Goal: Information Seeking & Learning: Learn about a topic

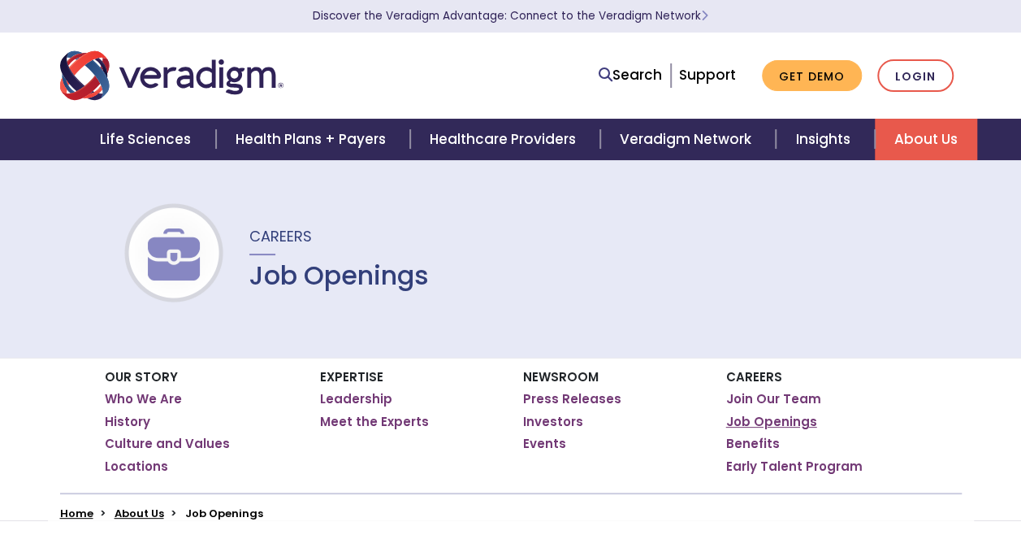
click at [752, 421] on link "Job Openings" at bounding box center [771, 422] width 91 height 16
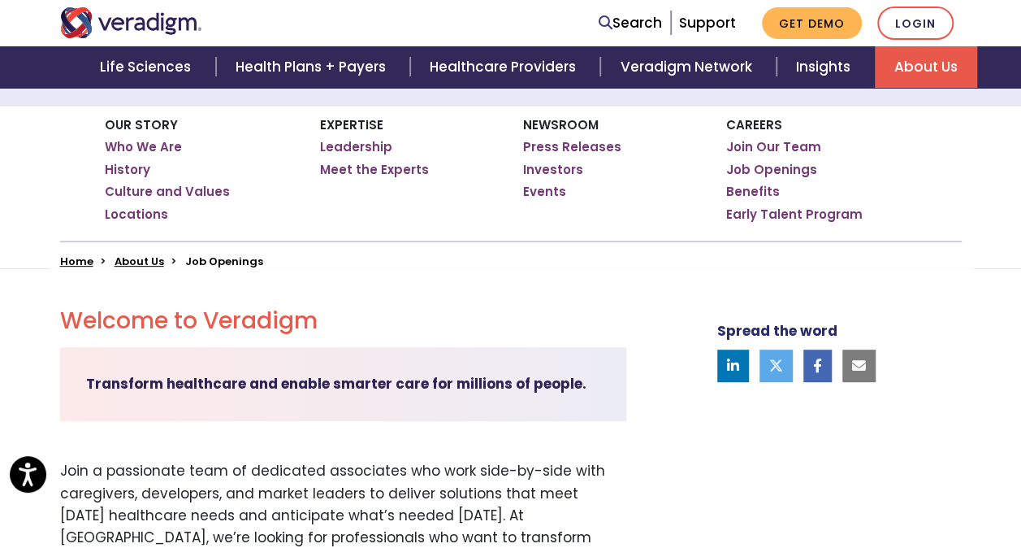
scroll to position [258, 0]
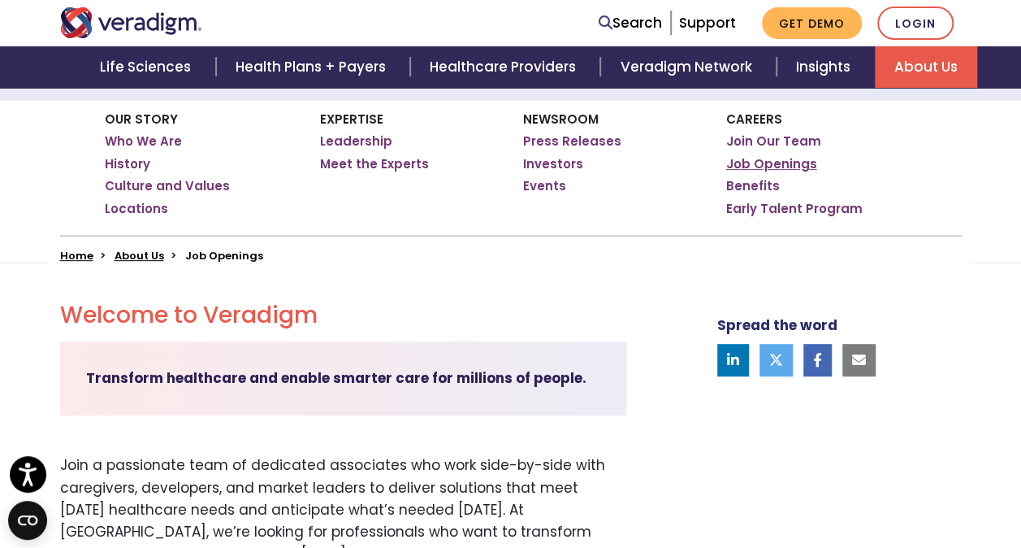
click at [798, 159] on link "Job Openings" at bounding box center [771, 164] width 91 height 16
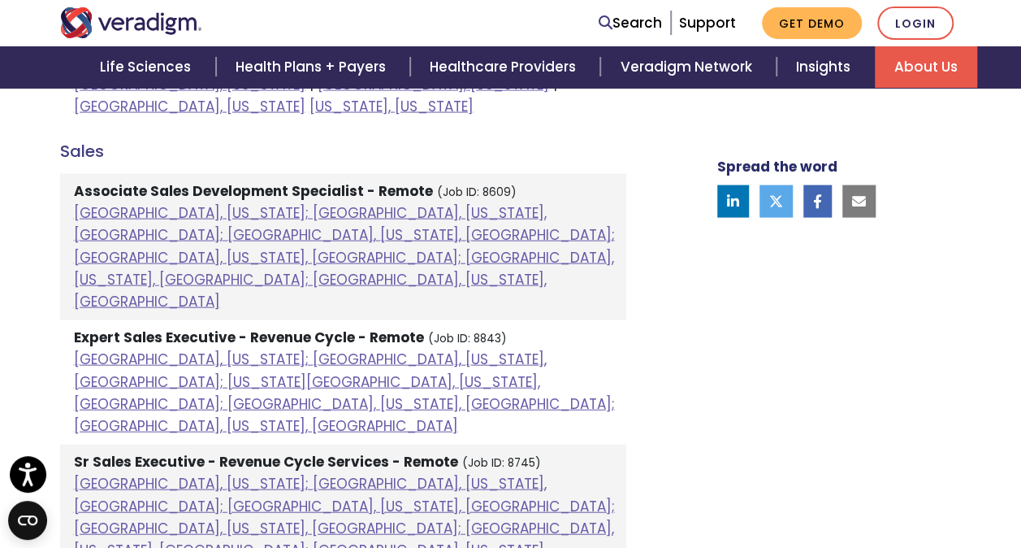
scroll to position [1607, 0]
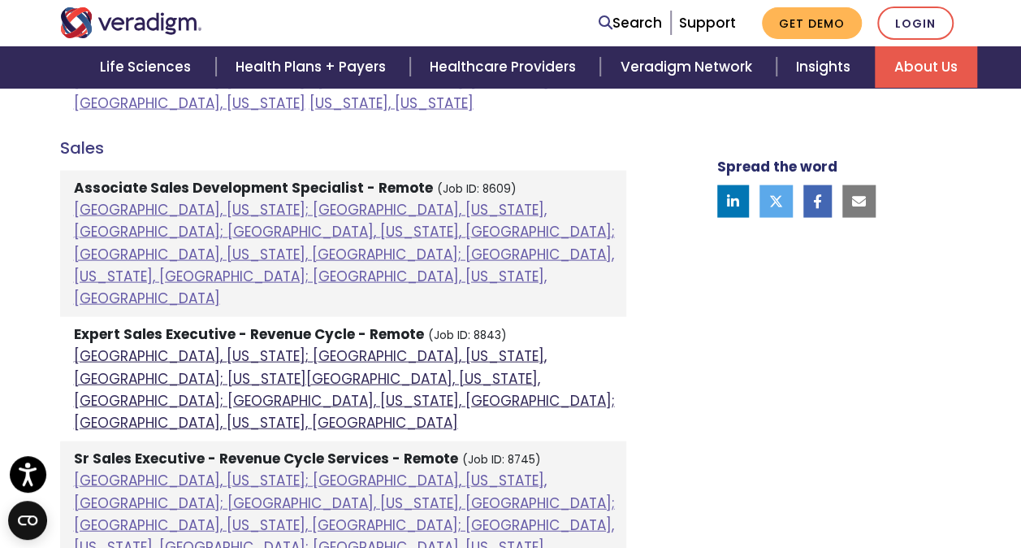
click at [188, 346] on link "[GEOGRAPHIC_DATA], [US_STATE]; [GEOGRAPHIC_DATA], [US_STATE], [GEOGRAPHIC_DATA]…" at bounding box center [344, 389] width 541 height 86
